Goal: Information Seeking & Learning: Learn about a topic

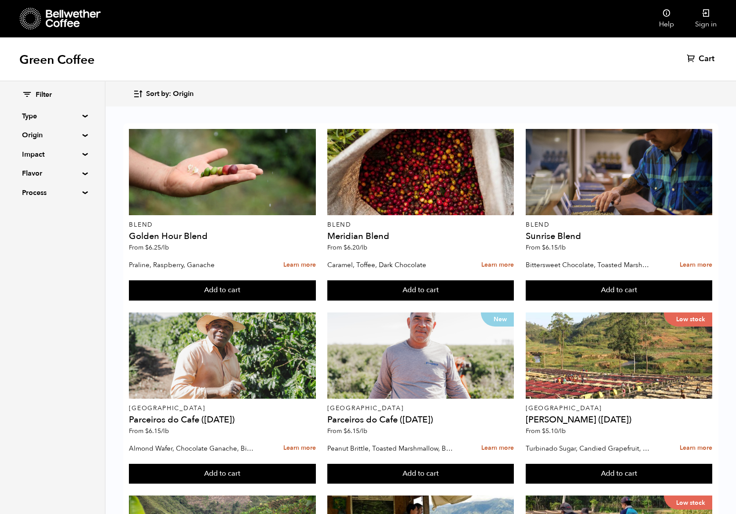
click at [75, 135] on summary "Origin" at bounding box center [52, 135] width 61 height 11
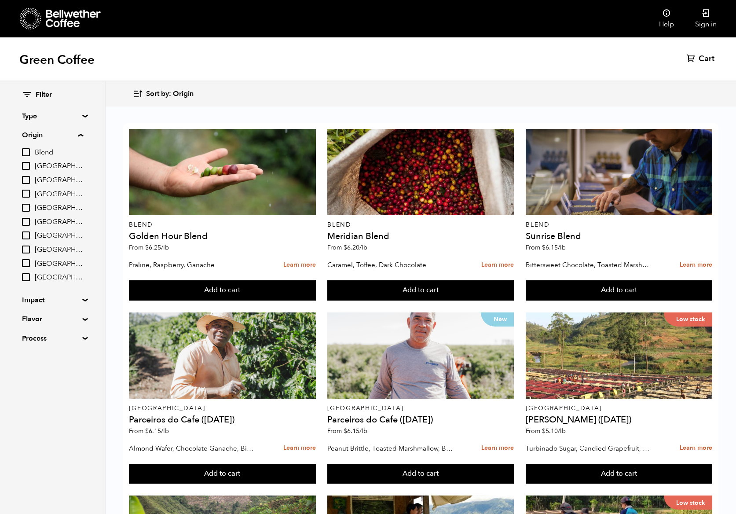
click at [53, 226] on span "[GEOGRAPHIC_DATA]" at bounding box center [59, 222] width 48 height 10
click at [0, 0] on input "[GEOGRAPHIC_DATA]" at bounding box center [0, 0] width 0 height 0
checkbox input "true"
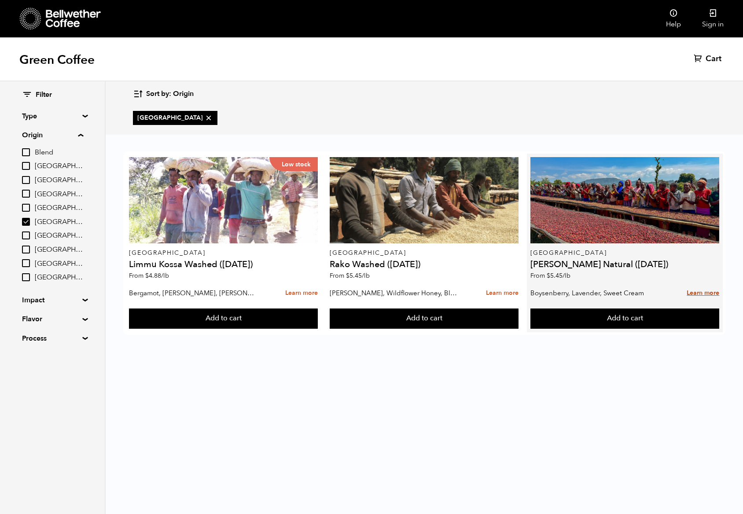
click at [703, 292] on link "Learn more" at bounding box center [702, 293] width 33 height 19
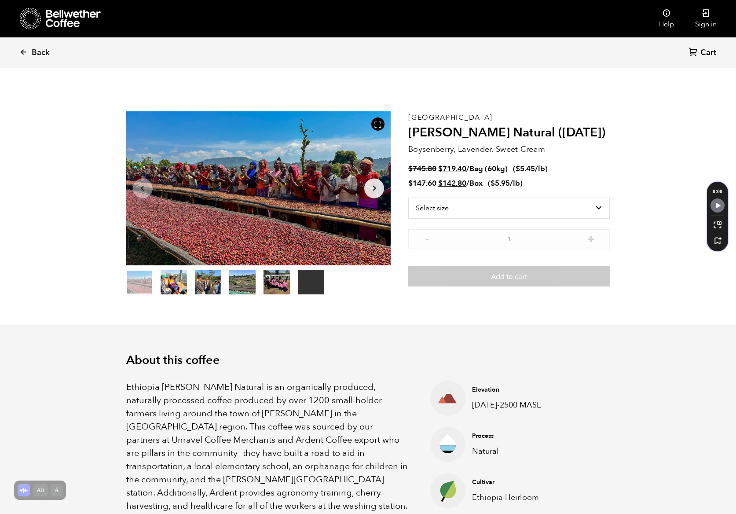
scroll to position [88, 0]
